Goal: Task Accomplishment & Management: Manage account settings

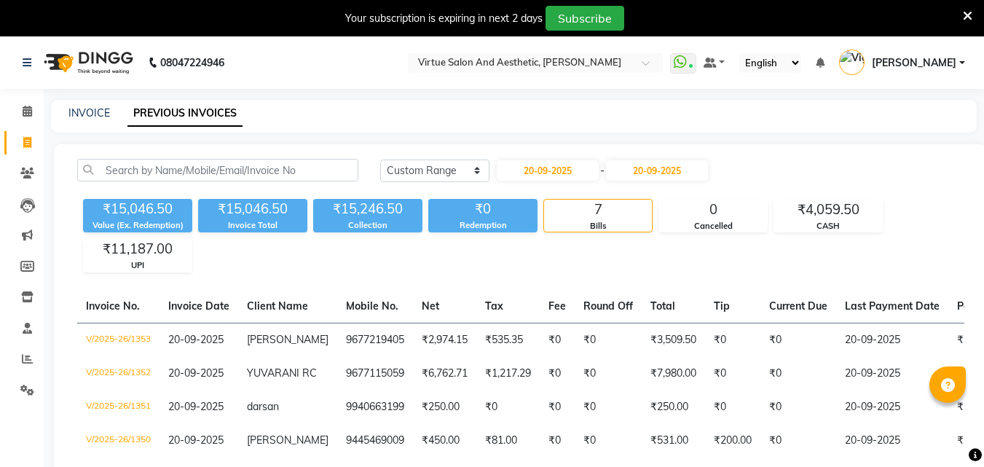
select select "range"
click at [563, 60] on input "text" at bounding box center [520, 64] width 211 height 15
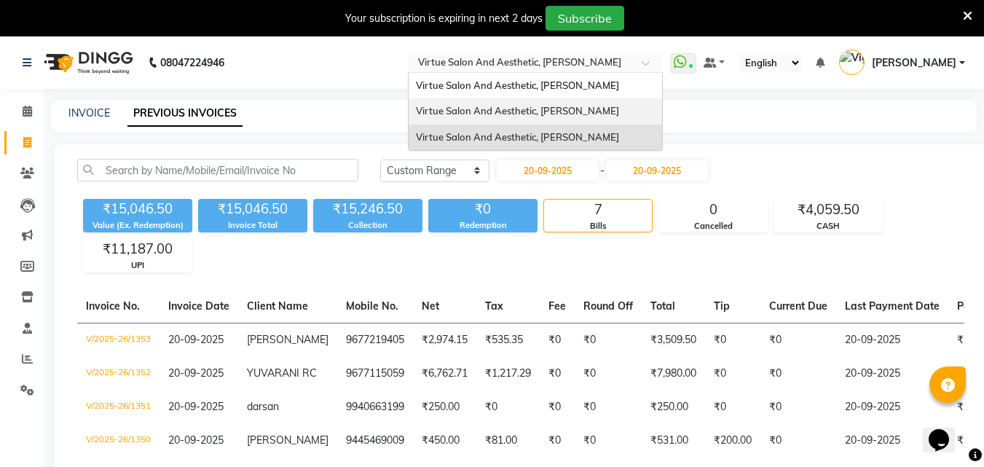
click at [571, 108] on span "Virtue Salon And Aesthetic, [PERSON_NAME]" at bounding box center [517, 111] width 203 height 12
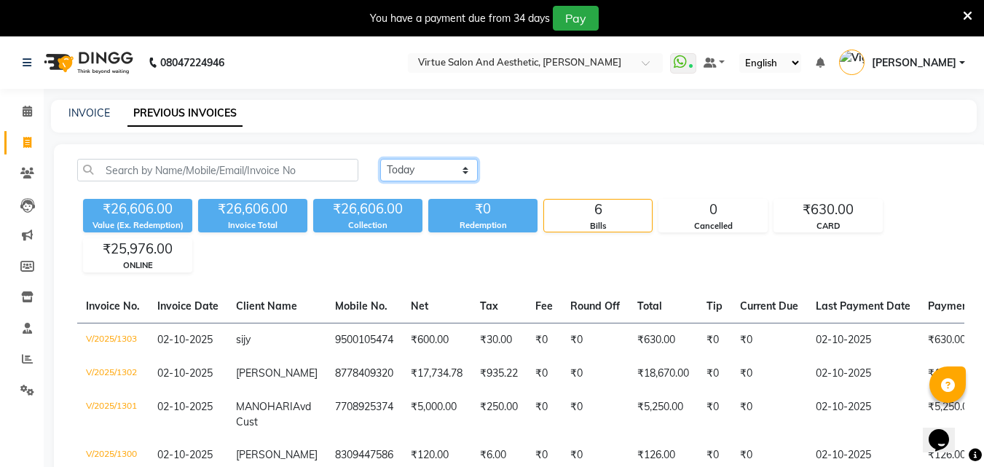
click at [467, 181] on select "Today Yesterday Custom Range" at bounding box center [429, 170] width 98 height 23
select select "range"
click at [380, 159] on select "Today Yesterday Custom Range" at bounding box center [429, 170] width 98 height 23
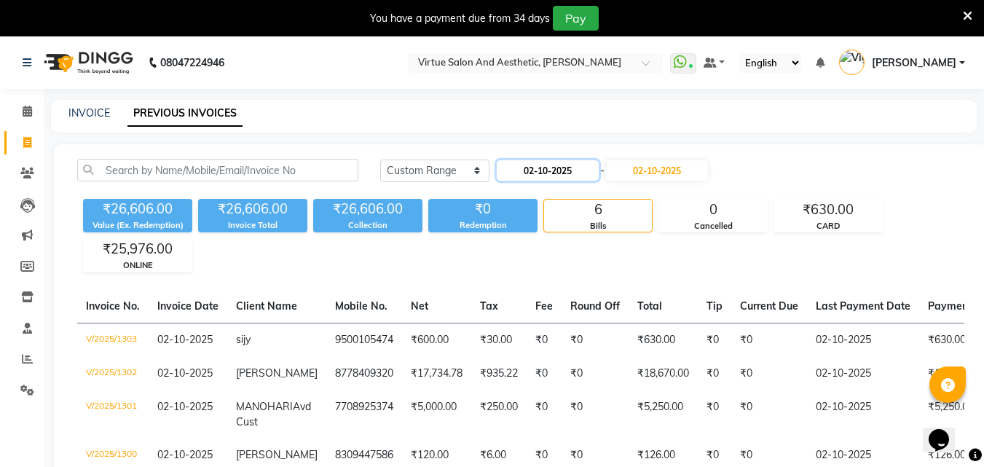
click at [556, 170] on input "02-10-2025" at bounding box center [548, 170] width 102 height 20
select select "10"
select select "2025"
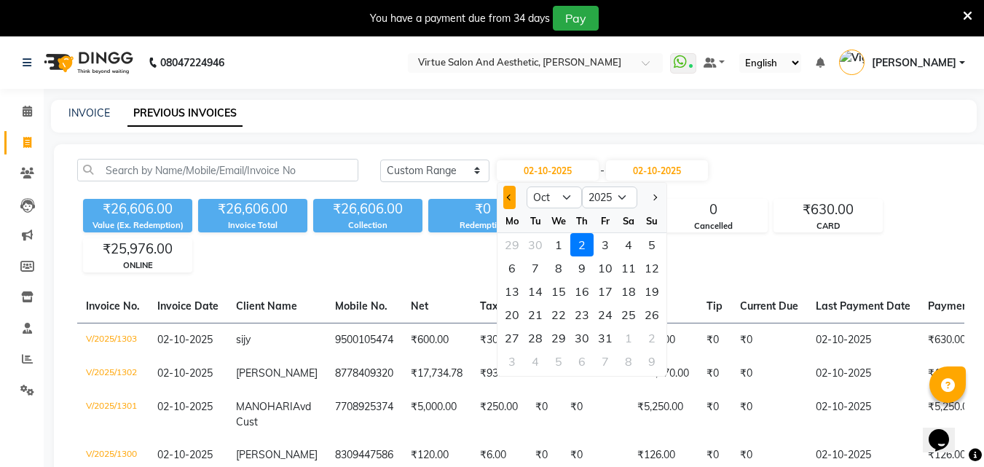
click at [507, 197] on span "Previous month" at bounding box center [510, 197] width 6 height 6
select select "9"
click at [510, 339] on div "29" at bounding box center [511, 337] width 23 height 23
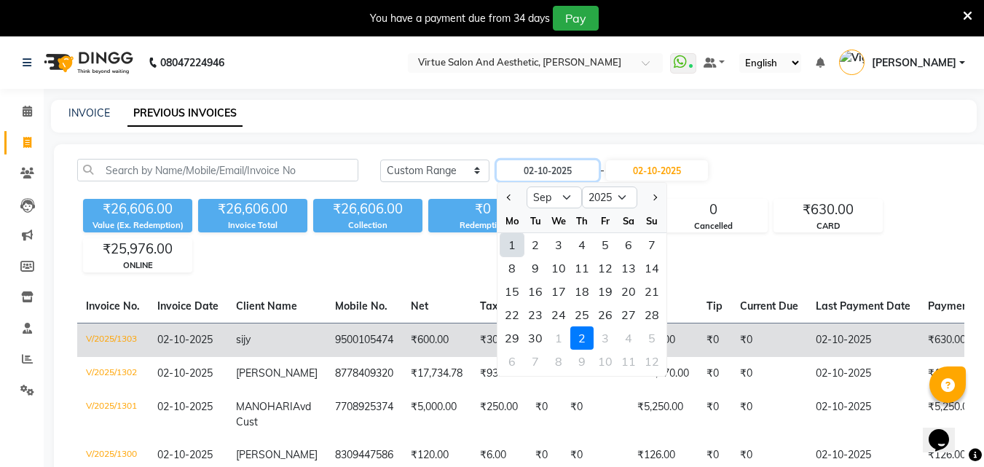
type input "29-09-2025"
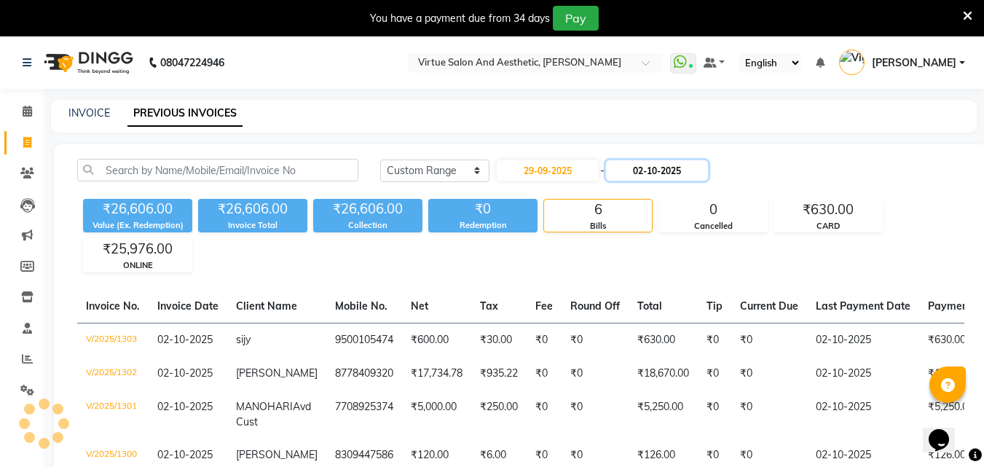
click at [705, 167] on input "02-10-2025" at bounding box center [657, 170] width 102 height 20
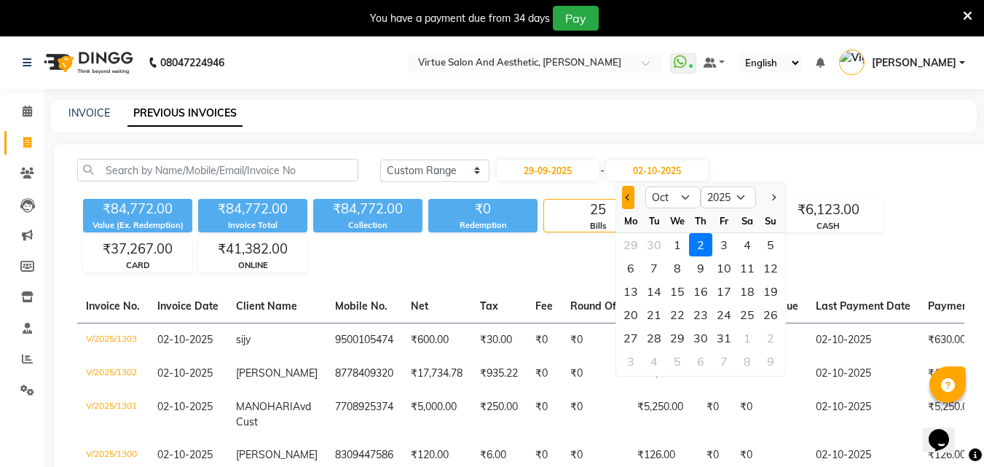
click at [633, 200] on button "Previous month" at bounding box center [628, 197] width 12 height 23
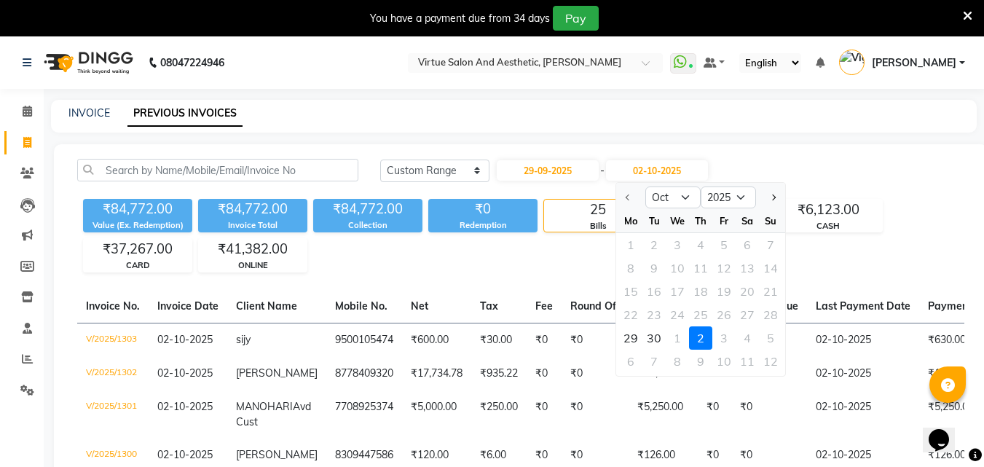
select select "9"
click at [637, 338] on div "29" at bounding box center [630, 337] width 23 height 23
type input "29-09-2025"
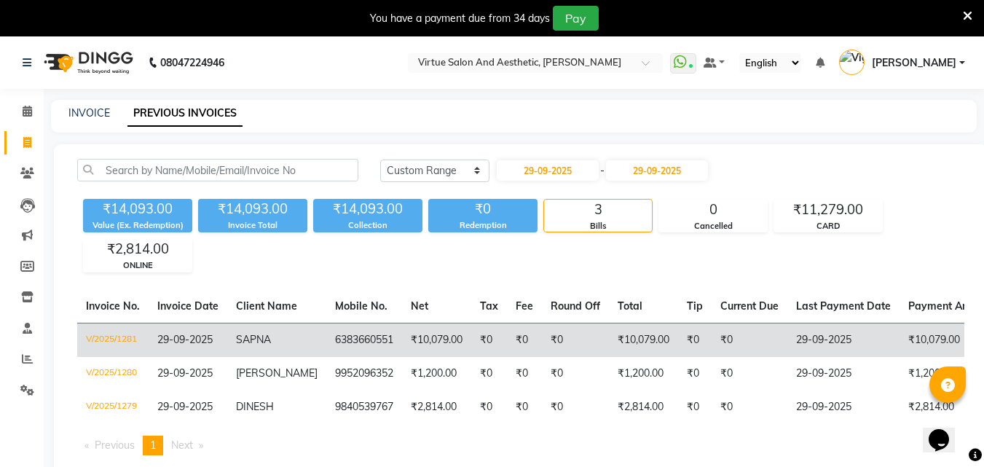
click at [556, 341] on td "₹0" at bounding box center [575, 340] width 67 height 34
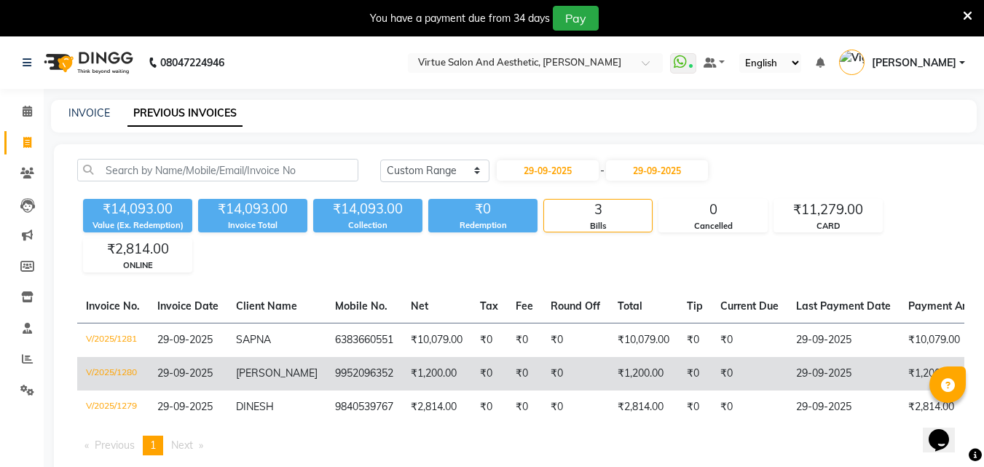
click at [379, 384] on td "9952096352" at bounding box center [364, 373] width 76 height 33
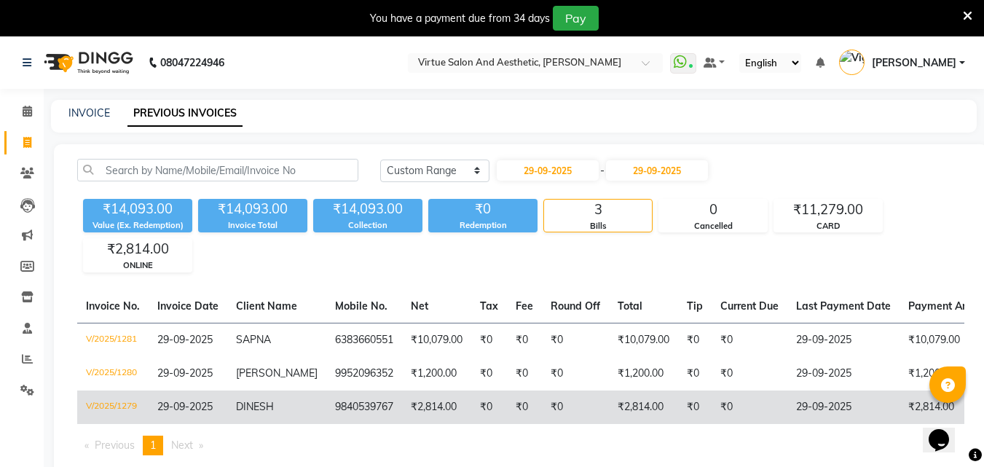
click at [246, 414] on td "DINESH" at bounding box center [276, 406] width 99 height 33
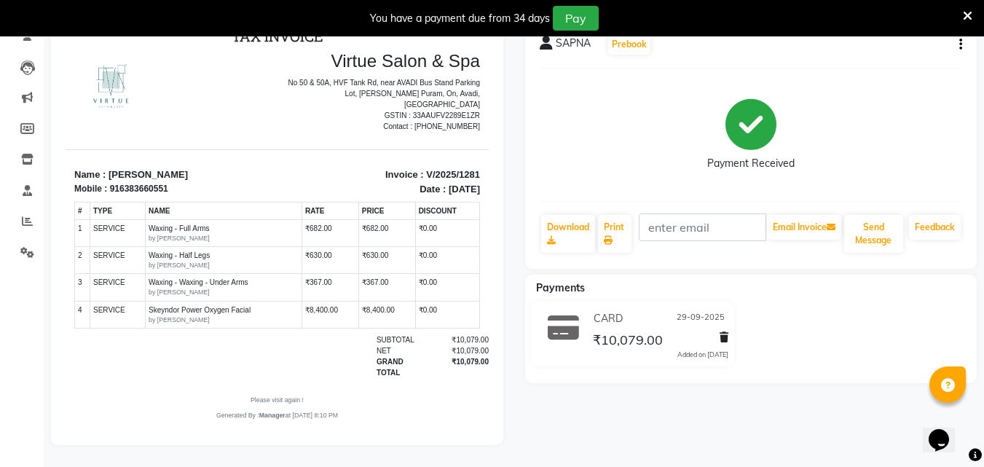
scroll to position [12, 0]
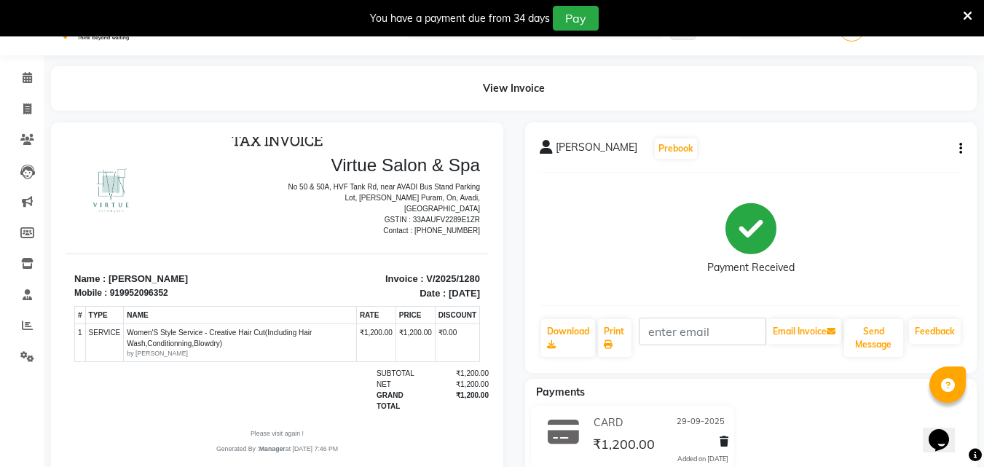
scroll to position [78, 0]
